Goal: Transaction & Acquisition: Download file/media

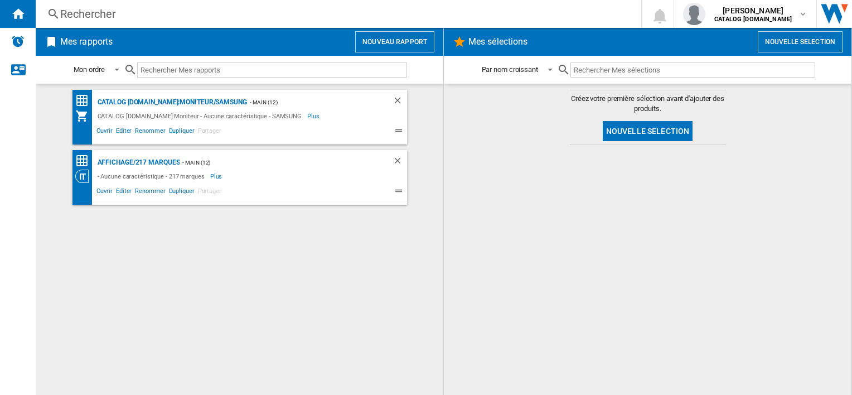
click at [321, 173] on div "- Aucune caractéristique - 217 marques Plus Moins" at bounding box center [229, 175] width 309 height 13
click at [163, 162] on div "Affichage/217 marques" at bounding box center [137, 163] width 85 height 14
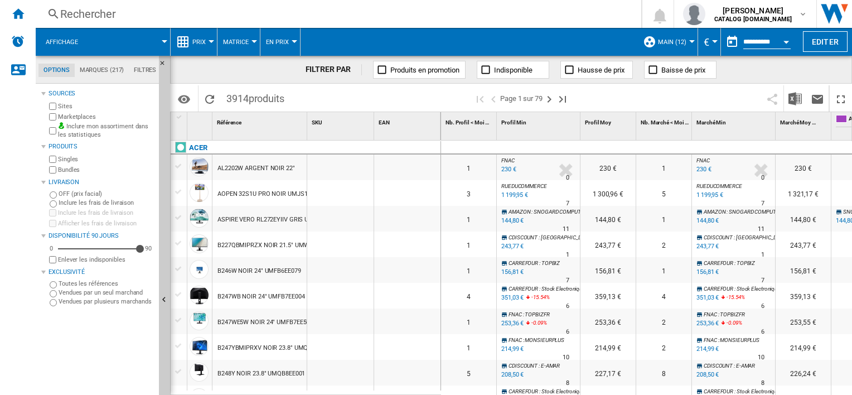
click at [93, 40] on div "Affichage" at bounding box center [102, 42] width 123 height 28
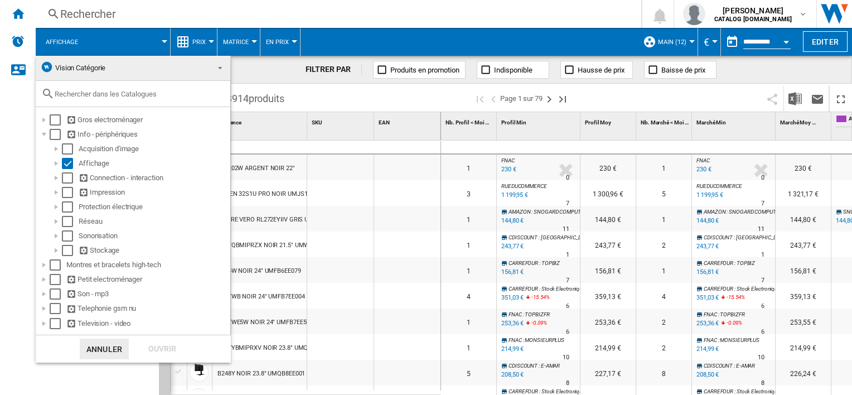
click at [108, 38] on md-backdrop at bounding box center [426, 197] width 852 height 395
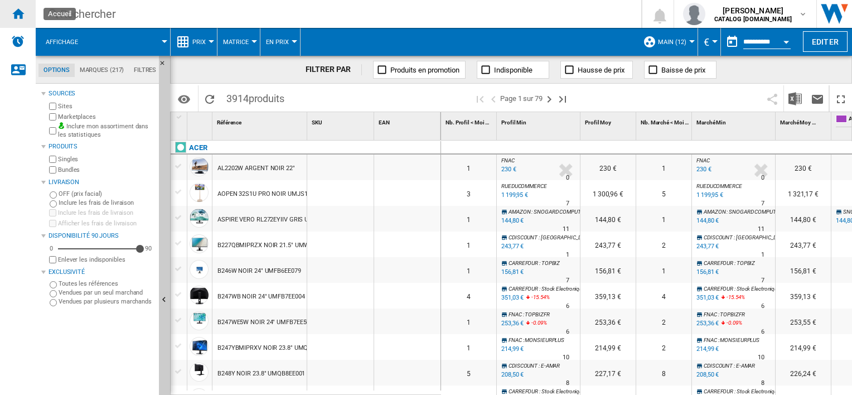
click at [18, 10] on ng-md-icon "Accueil" at bounding box center [17, 13] width 13 height 13
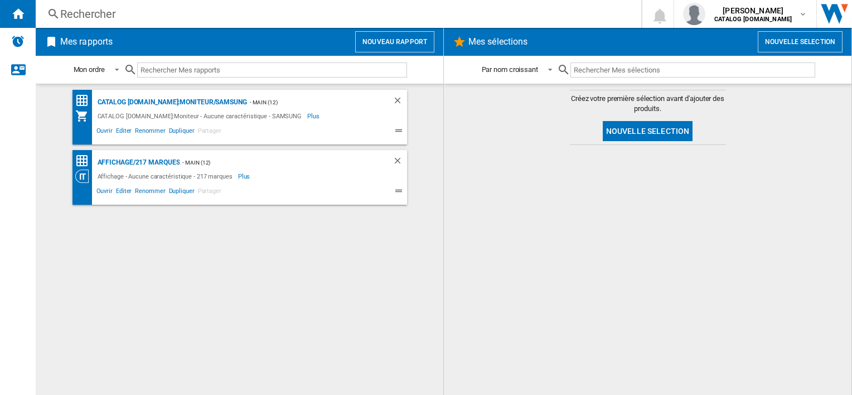
click at [408, 69] on div "Mon ordre Mon ordre Par type de rapport Par nom croissant Par nom décroissant" at bounding box center [240, 70] width 408 height 28
click at [411, 38] on button "Nouveau rapport" at bounding box center [394, 41] width 79 height 21
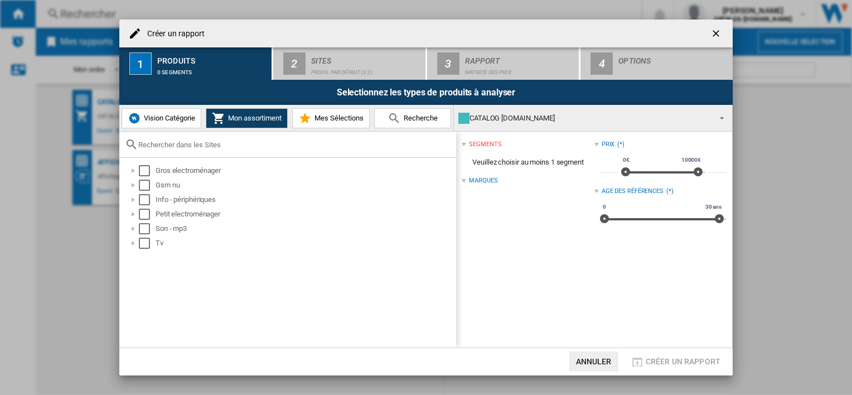
click at [177, 122] on span "Vision Catégorie" at bounding box center [168, 118] width 54 height 8
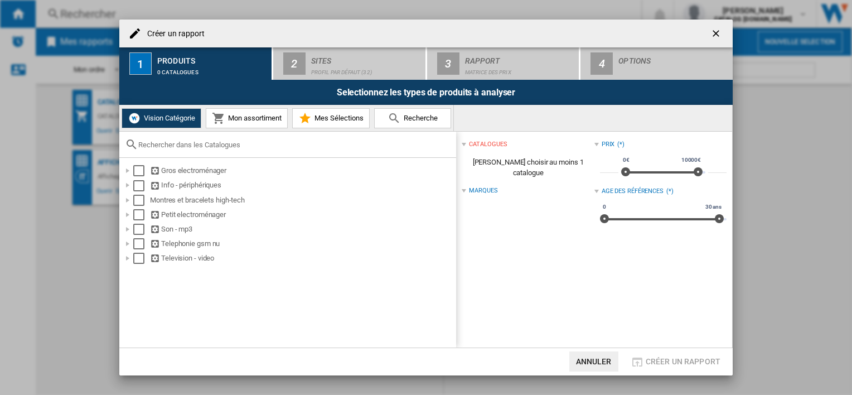
click at [192, 141] on input "text" at bounding box center [294, 145] width 312 height 8
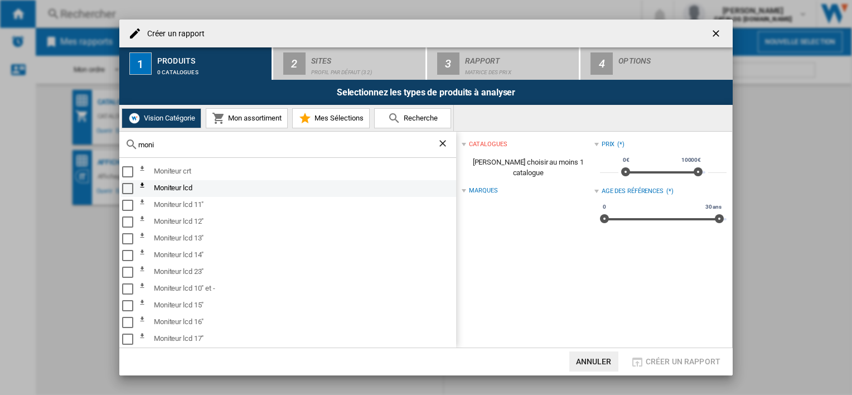
type input "moni"
click at [129, 190] on div "Select" at bounding box center [127, 188] width 11 height 11
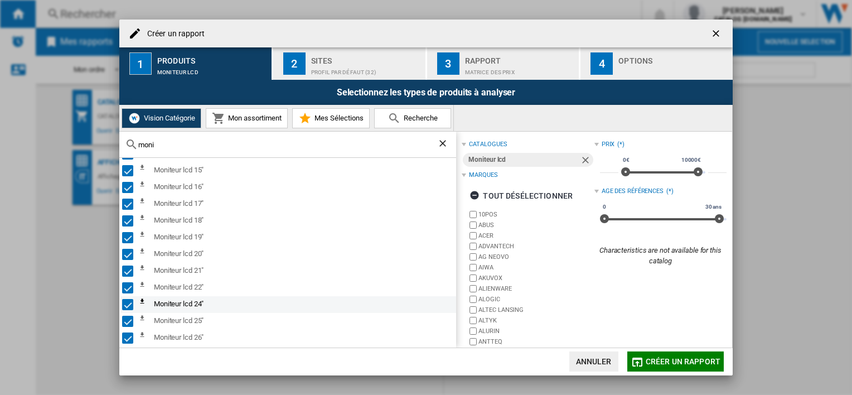
scroll to position [167, 0]
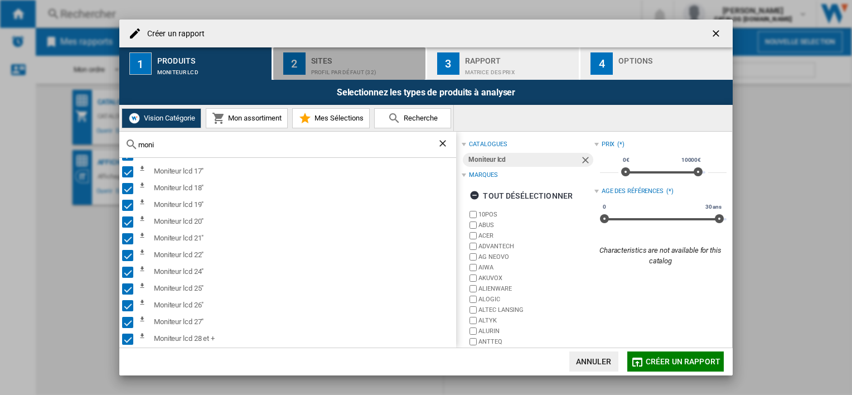
click at [362, 57] on div "Sites" at bounding box center [366, 58] width 110 height 12
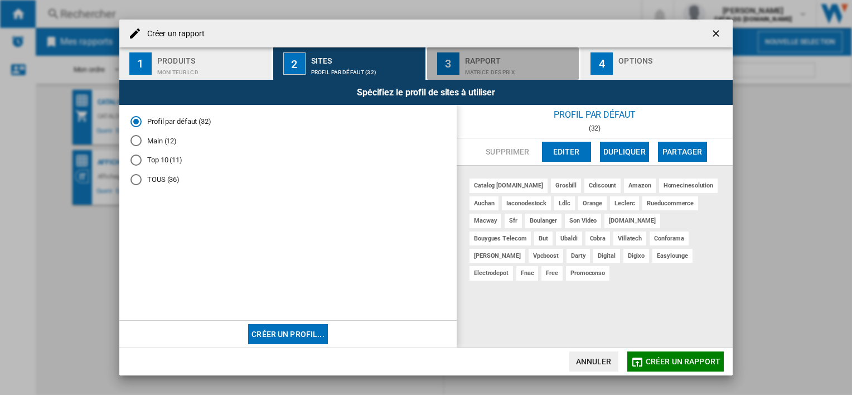
click at [493, 70] on div "Matrice des prix" at bounding box center [520, 70] width 110 height 12
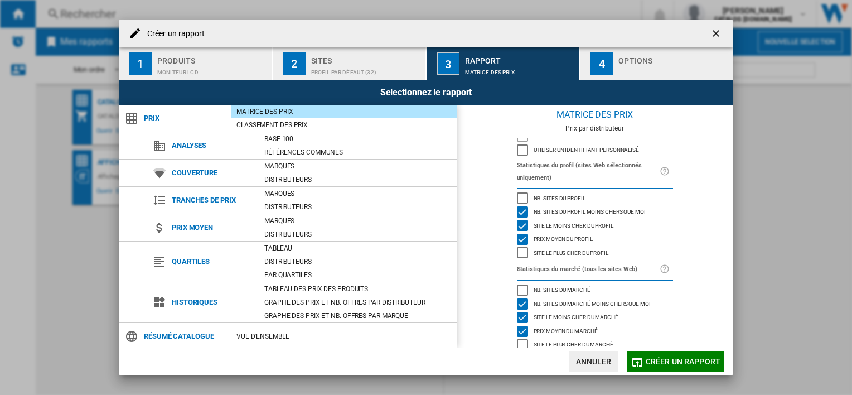
scroll to position [81, 0]
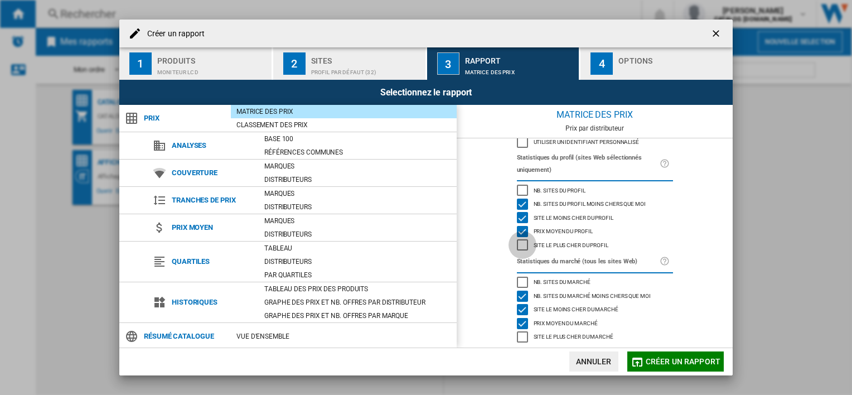
click at [521, 241] on div "Site le plus cher du profil" at bounding box center [522, 244] width 11 height 11
click at [522, 335] on div "Site le plus cher du marché" at bounding box center [522, 336] width 11 height 11
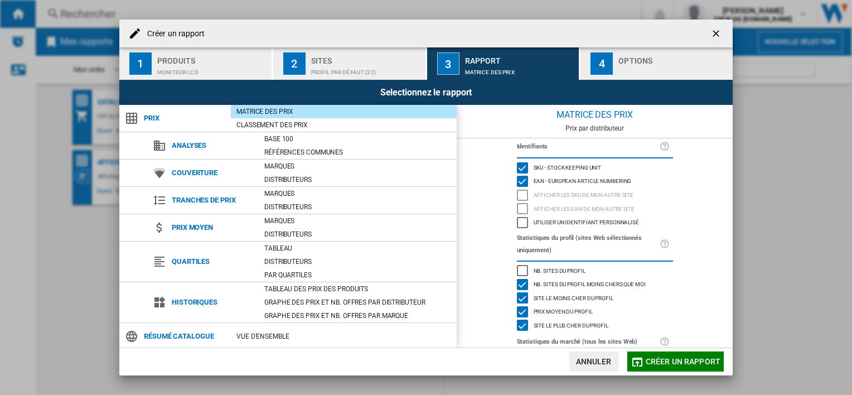
scroll to position [0, 0]
click at [524, 270] on div "Nb. sites du profil" at bounding box center [522, 271] width 11 height 11
click at [521, 268] on div "Nb. sites du profil" at bounding box center [522, 271] width 11 height 11
click at [306, 129] on div "Classement des prix" at bounding box center [344, 124] width 226 height 11
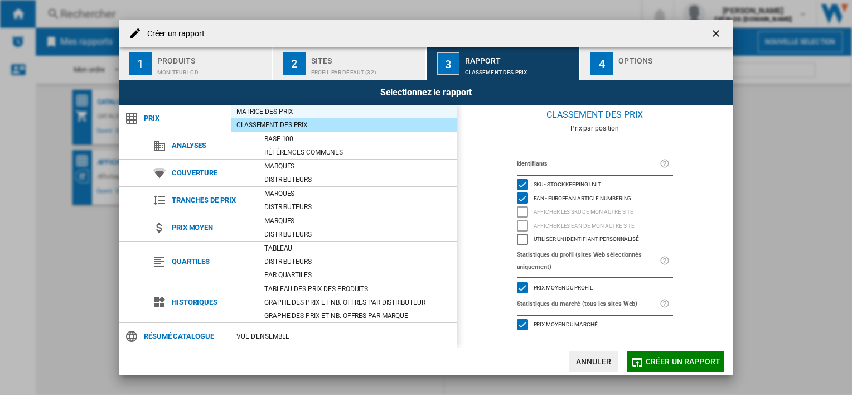
click at [311, 111] on div "Matrice des prix" at bounding box center [344, 111] width 226 height 11
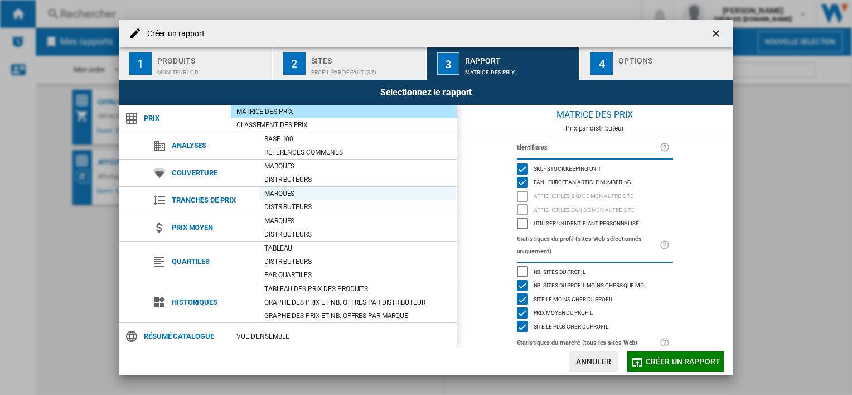
click at [332, 194] on div "Marques" at bounding box center [358, 193] width 198 height 11
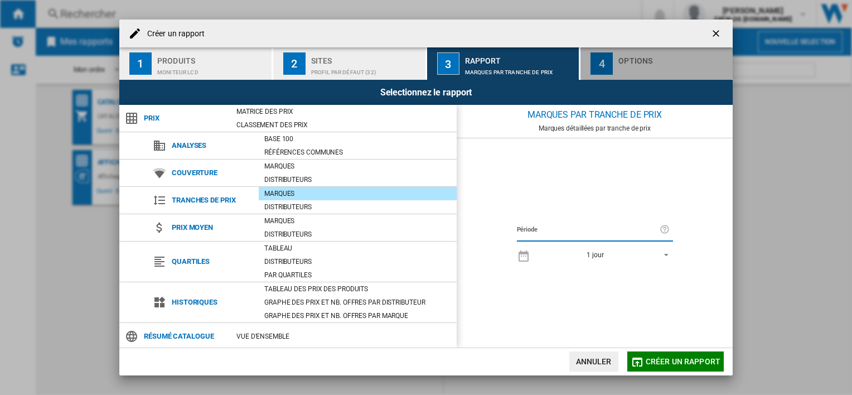
click at [642, 68] on div "button" at bounding box center [673, 70] width 110 height 12
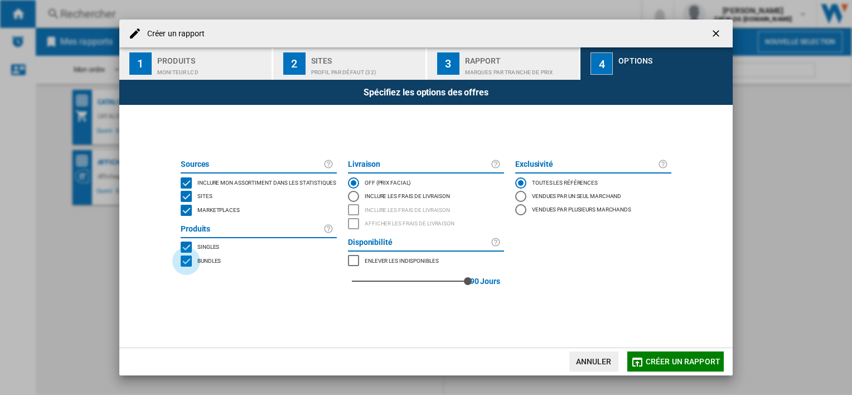
click at [186, 258] on div "BUNDLES" at bounding box center [186, 260] width 11 height 11
click at [187, 209] on div "MARKETPLACES" at bounding box center [186, 210] width 11 height 11
click at [661, 362] on span "Créer un rapport" at bounding box center [683, 361] width 75 height 9
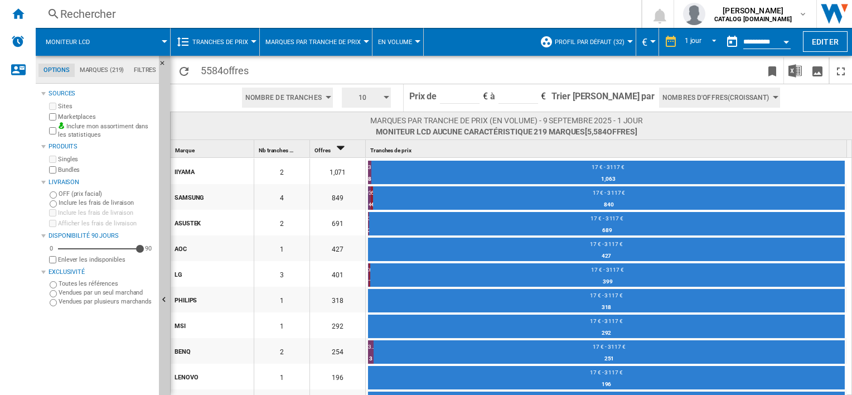
click at [77, 40] on span "Moniteur lcd" at bounding box center [68, 41] width 44 height 7
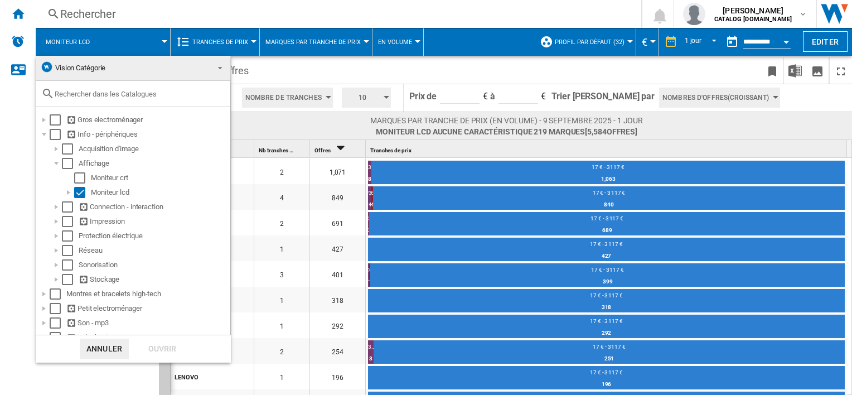
click at [103, 40] on md-backdrop at bounding box center [426, 197] width 852 height 395
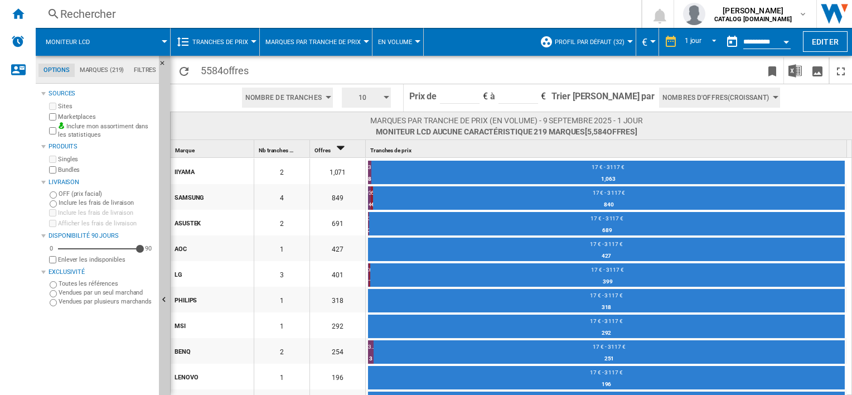
click at [326, 42] on span "Marques par tranche de prix" at bounding box center [312, 41] width 95 height 7
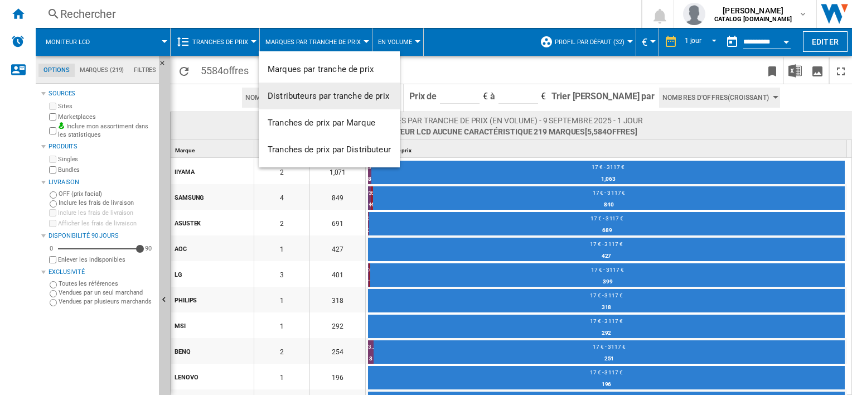
click at [234, 39] on md-backdrop at bounding box center [426, 197] width 852 height 395
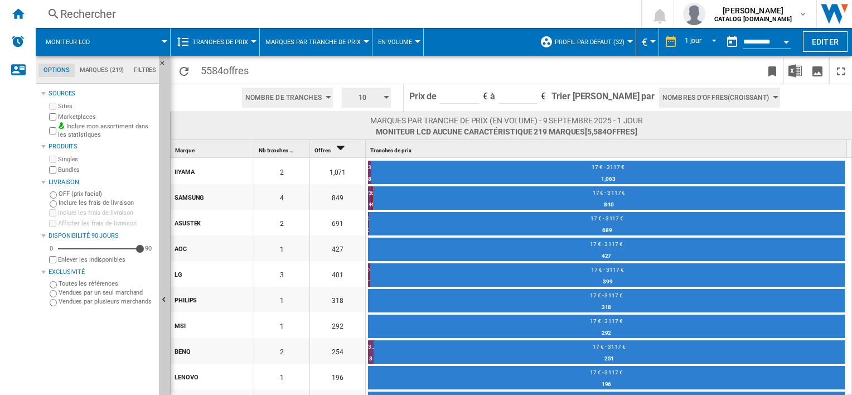
click at [234, 38] on span "Tranches de prix" at bounding box center [220, 41] width 56 height 7
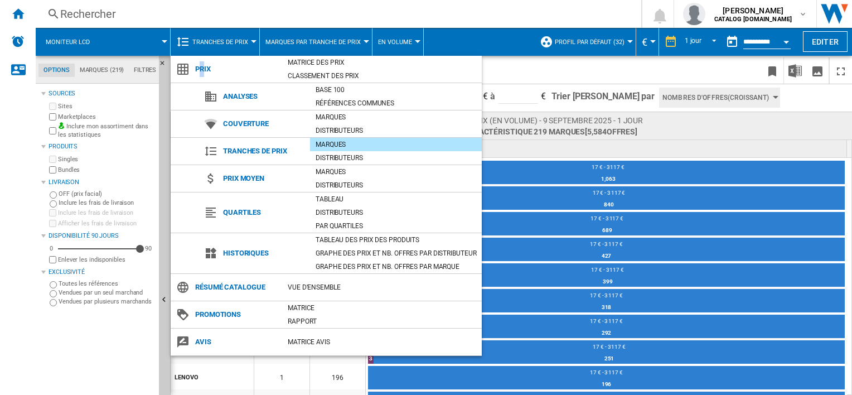
click at [201, 69] on span "Prix" at bounding box center [236, 69] width 93 height 16
drag, startPoint x: 201, startPoint y: 69, endPoint x: 328, endPoint y: 67, distance: 126.6
click at [328, 67] on div "Matrice des prix" at bounding box center [382, 62] width 200 height 11
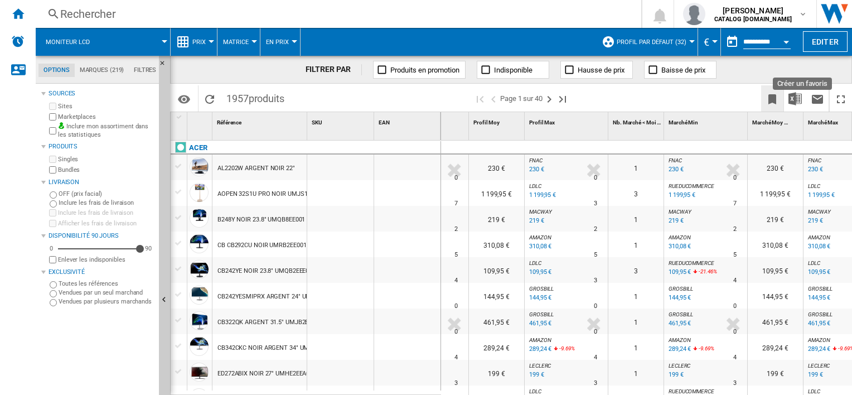
click at [779, 98] on button "Créer un favoris" at bounding box center [772, 98] width 22 height 26
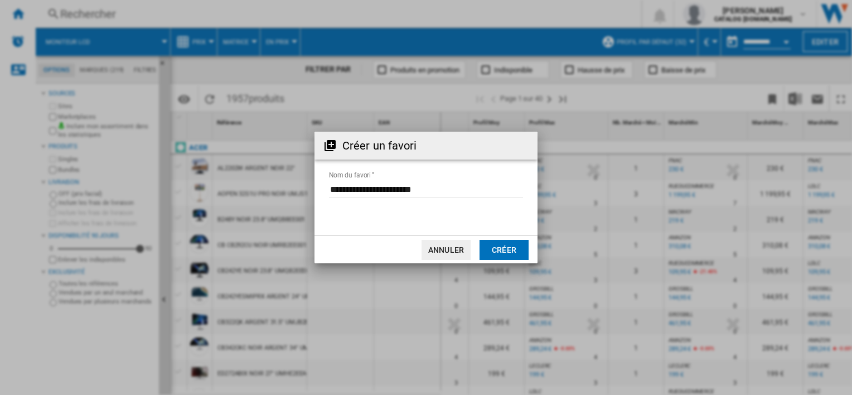
click at [458, 187] on input "Nom du favori" at bounding box center [426, 189] width 194 height 17
drag, startPoint x: 444, startPoint y: 192, endPoint x: 266, endPoint y: 181, distance: 178.8
click at [263, 180] on div "Créer un favori Nom du favori Annuler Créer" at bounding box center [426, 197] width 852 height 395
type input "**********"
click at [492, 250] on button "Créer" at bounding box center [503, 250] width 49 height 20
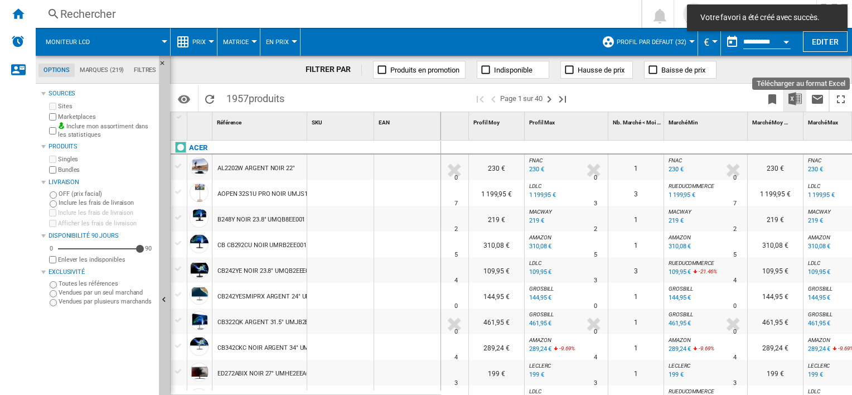
click at [793, 99] on img "Télécharger au format Excel" at bounding box center [794, 98] width 13 height 13
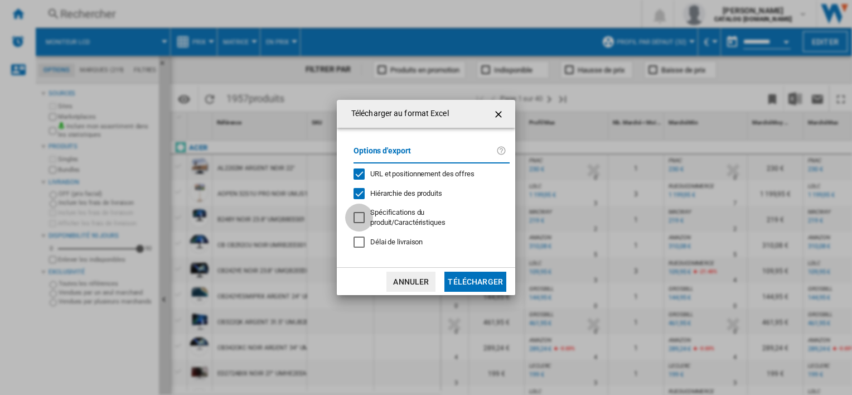
click at [361, 216] on div at bounding box center [358, 217] width 11 height 11
click at [341, 235] on md-dialog-content "Options d'export URL et positionnement des offres Hiérarchie des produits Spéci…" at bounding box center [426, 197] width 178 height 139
click at [361, 238] on div "Délai de livraison" at bounding box center [358, 241] width 11 height 11
click at [477, 275] on button "Télécharger" at bounding box center [475, 282] width 62 height 20
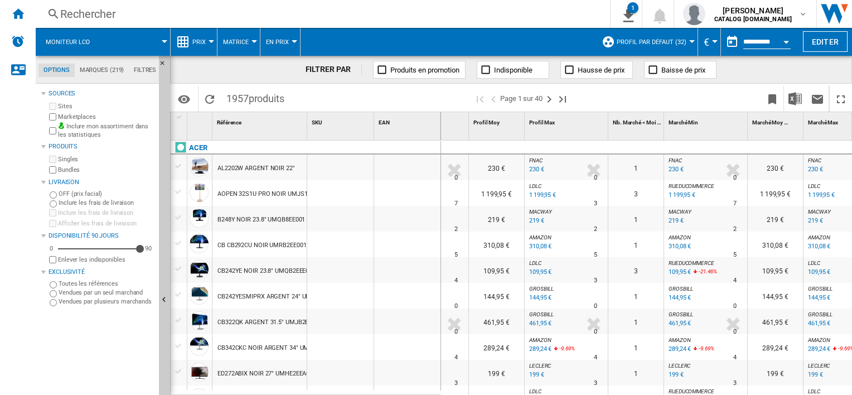
scroll to position [0, 112]
click at [633, 12] on ng-md-icon "1\a export" at bounding box center [625, 14] width 13 height 14
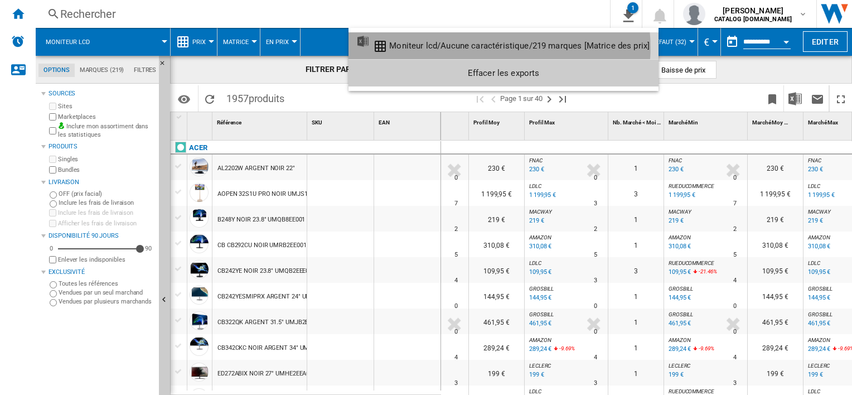
click at [488, 47] on div "Moniteur lcd/Aucune caractéristique/219 marques [Matrice des prix]" at bounding box center [519, 46] width 260 height 10
